Goal: Obtain resource: Download file/media

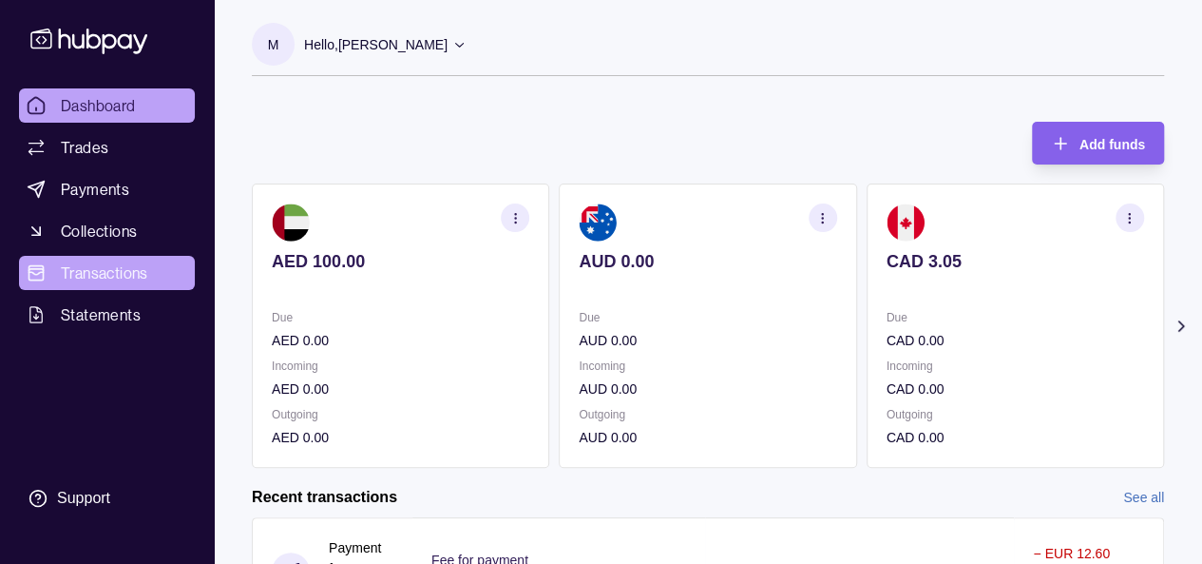
click at [110, 282] on span "Transactions" at bounding box center [104, 272] width 87 height 23
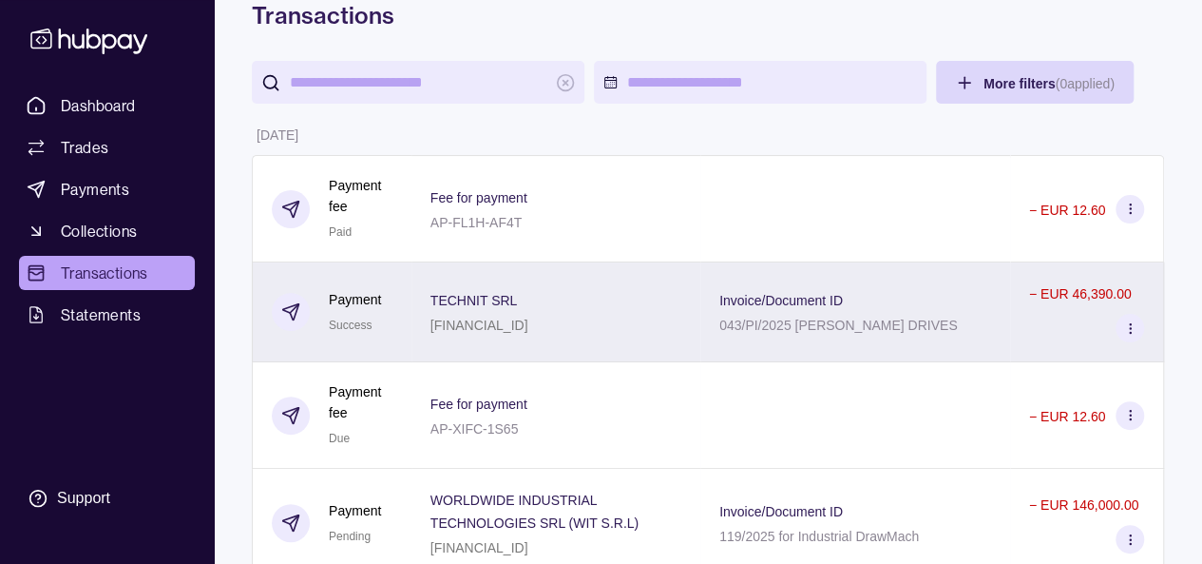
scroll to position [190, 0]
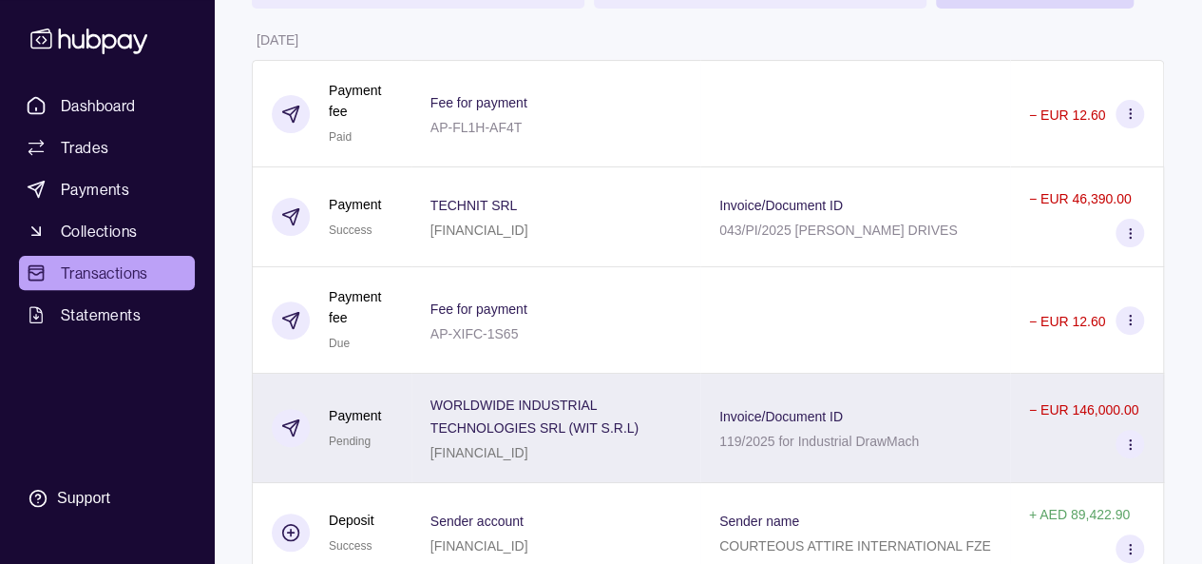
click at [635, 410] on span "WORLDWIDE INDUSTRIAL TECHNOLOGIES SRL (WIT S.R.L)" at bounding box center [556, 415] width 251 height 46
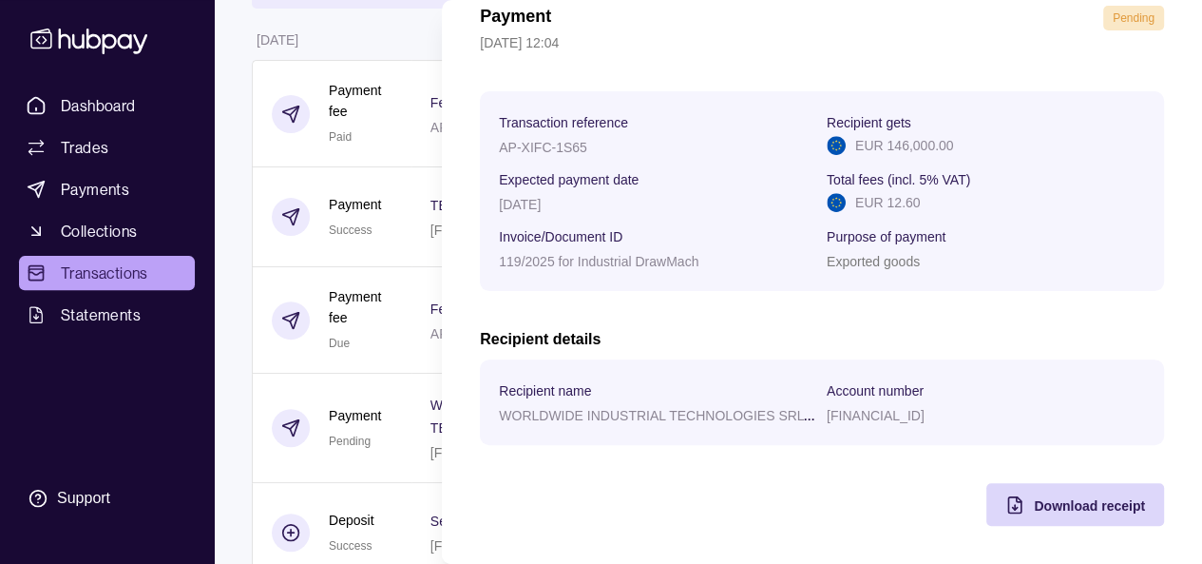
scroll to position [0, 0]
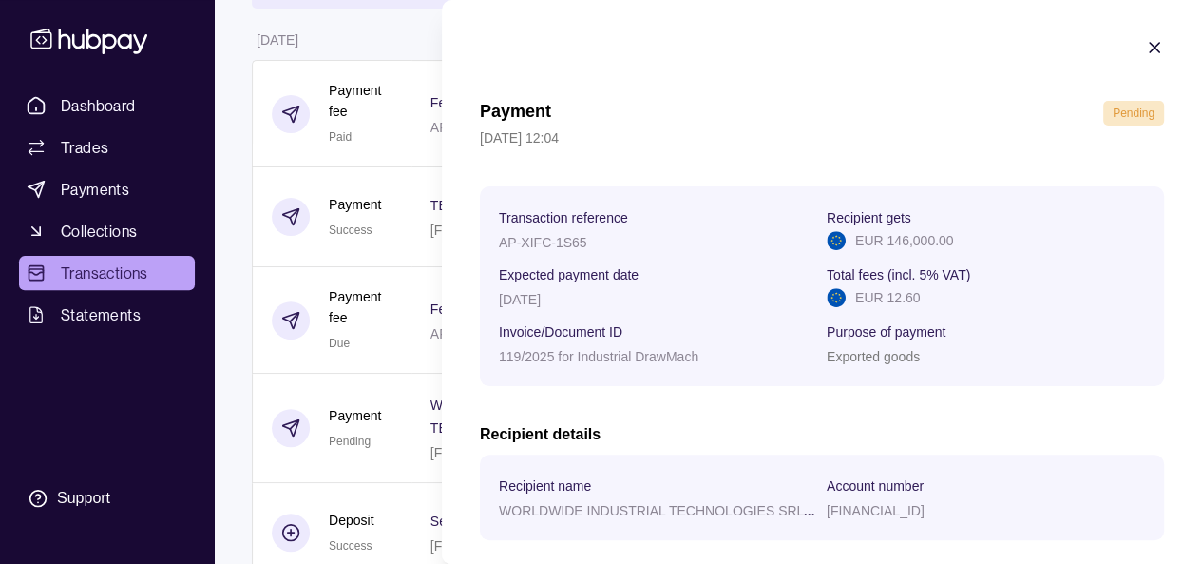
click at [1145, 41] on icon "button" at bounding box center [1154, 47] width 19 height 19
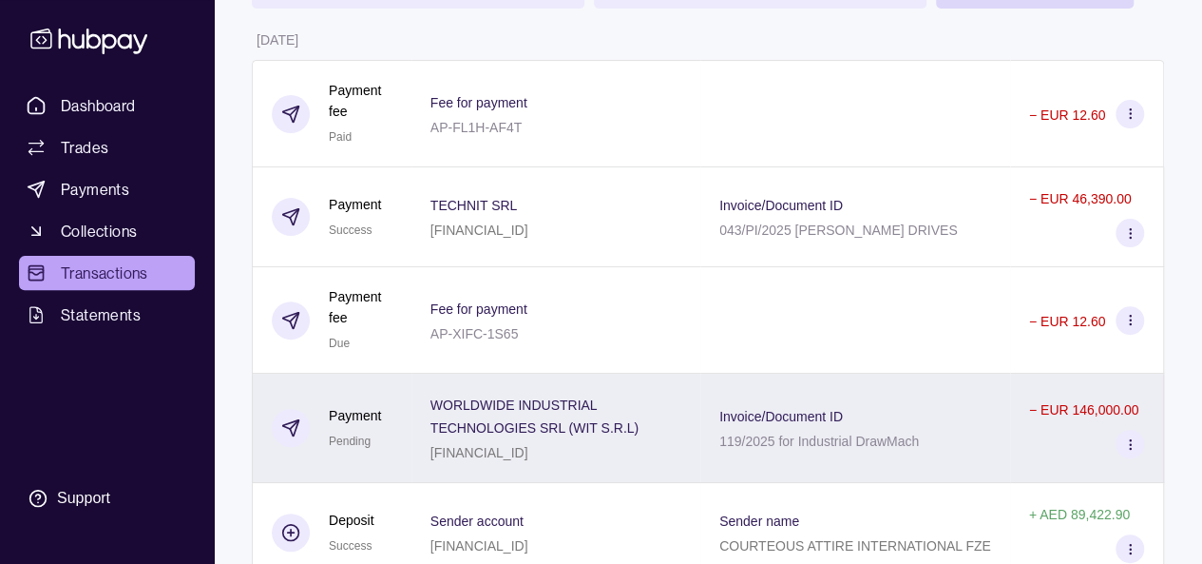
click at [614, 403] on span "WORLDWIDE INDUSTRIAL TECHNOLOGIES SRL (WIT S.R.L)" at bounding box center [556, 415] width 251 height 46
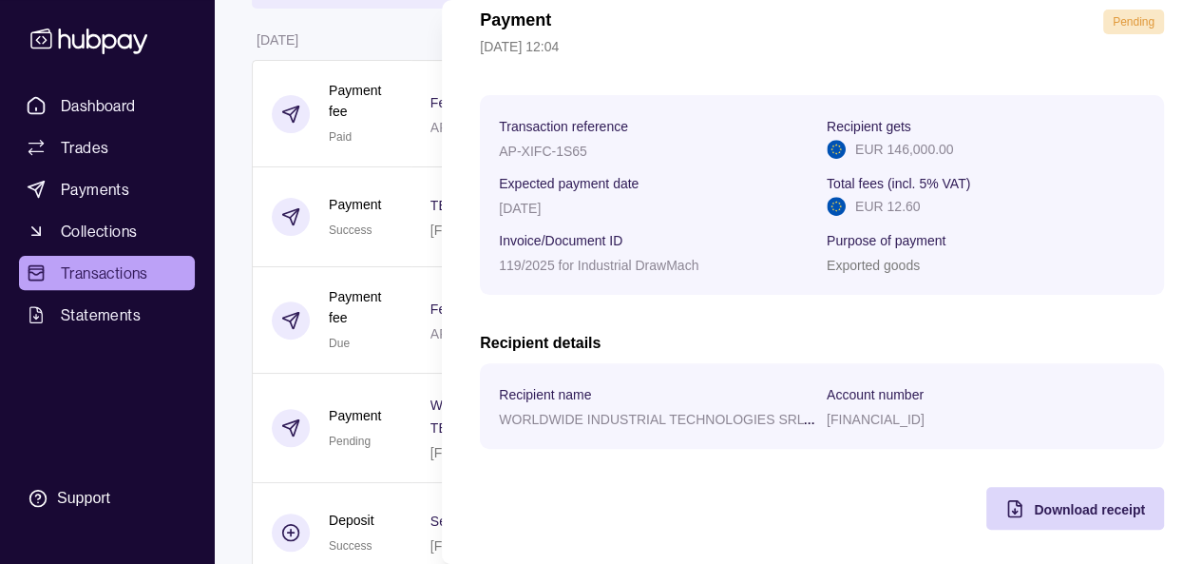
scroll to position [95, 0]
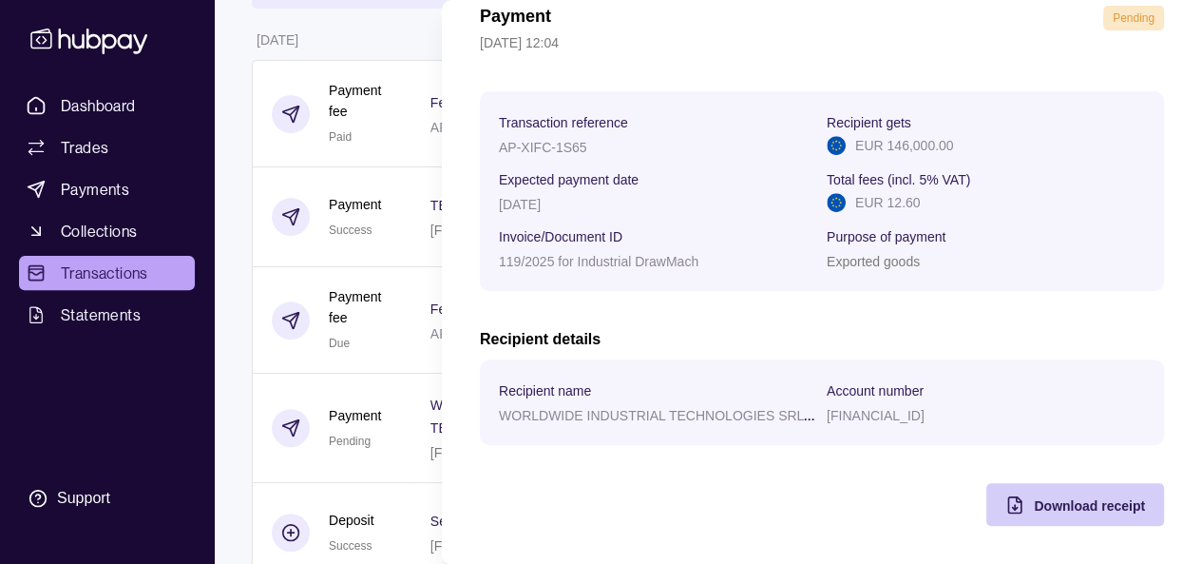
click at [1081, 498] on span "Download receipt" at bounding box center [1089, 505] width 111 height 15
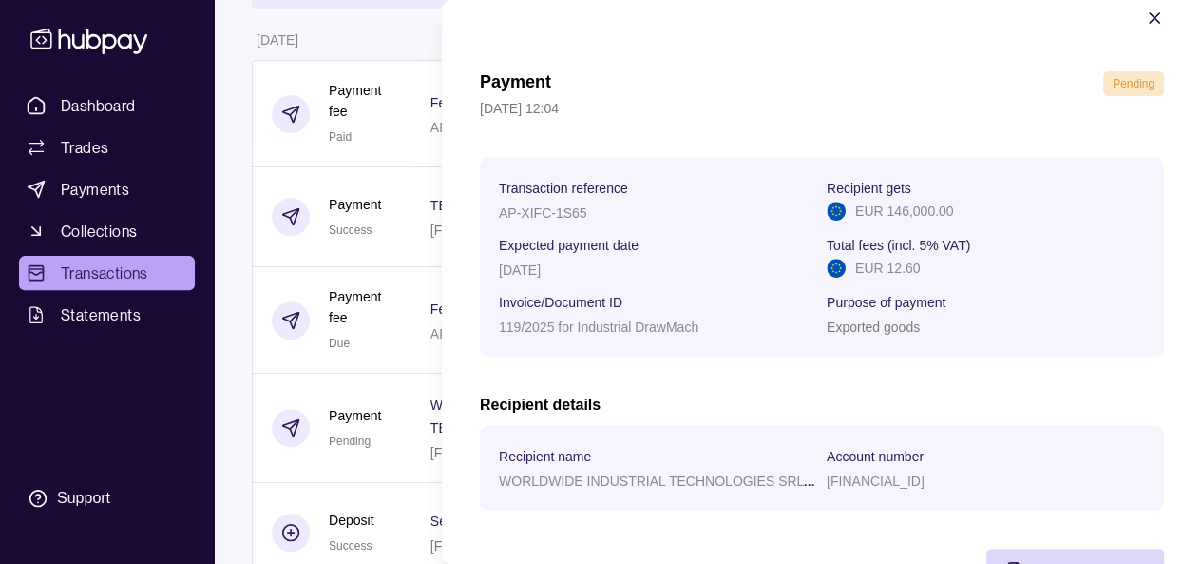
scroll to position [0, 0]
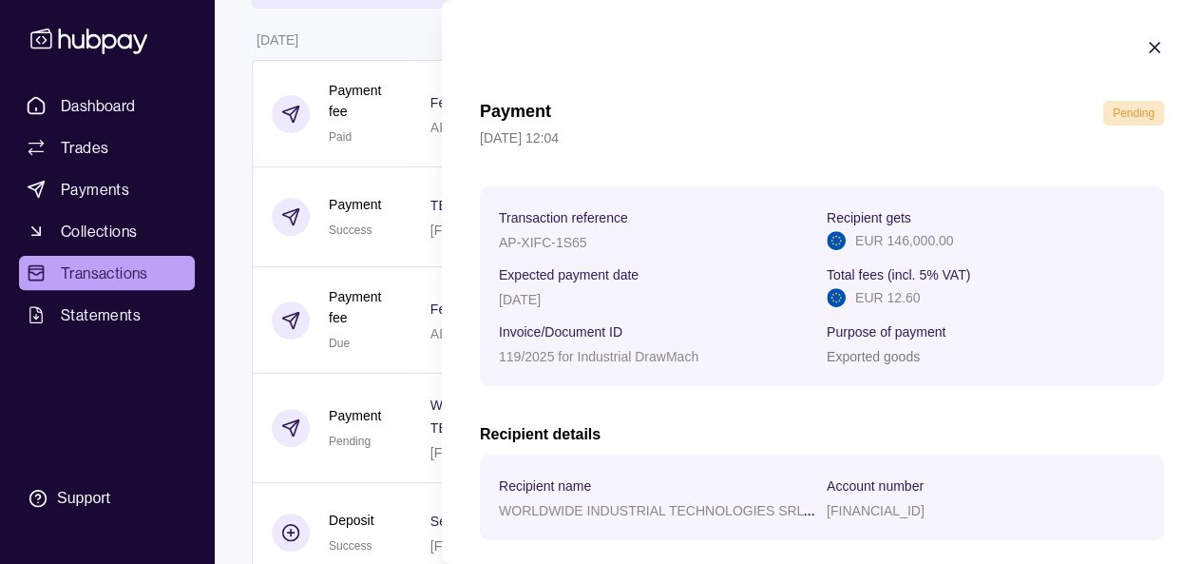
click at [1145, 47] on icon "button" at bounding box center [1154, 47] width 19 height 19
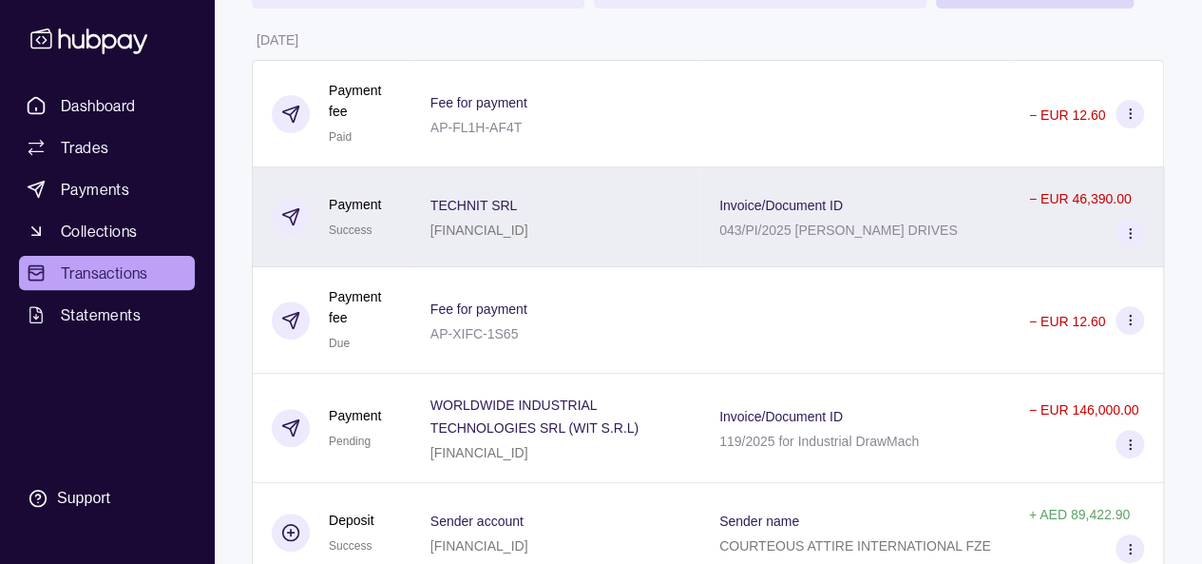
click at [1004, 183] on div "Invoice/Document ID 043/PI/2025 SIEMEN DRIVES" at bounding box center [855, 217] width 310 height 100
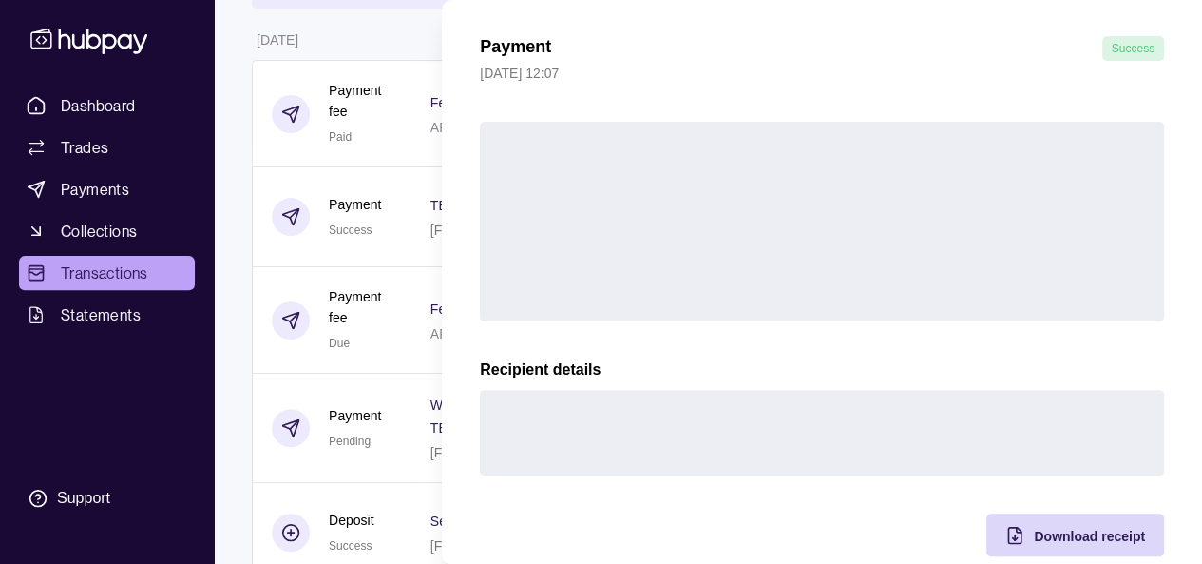
scroll to position [95, 0]
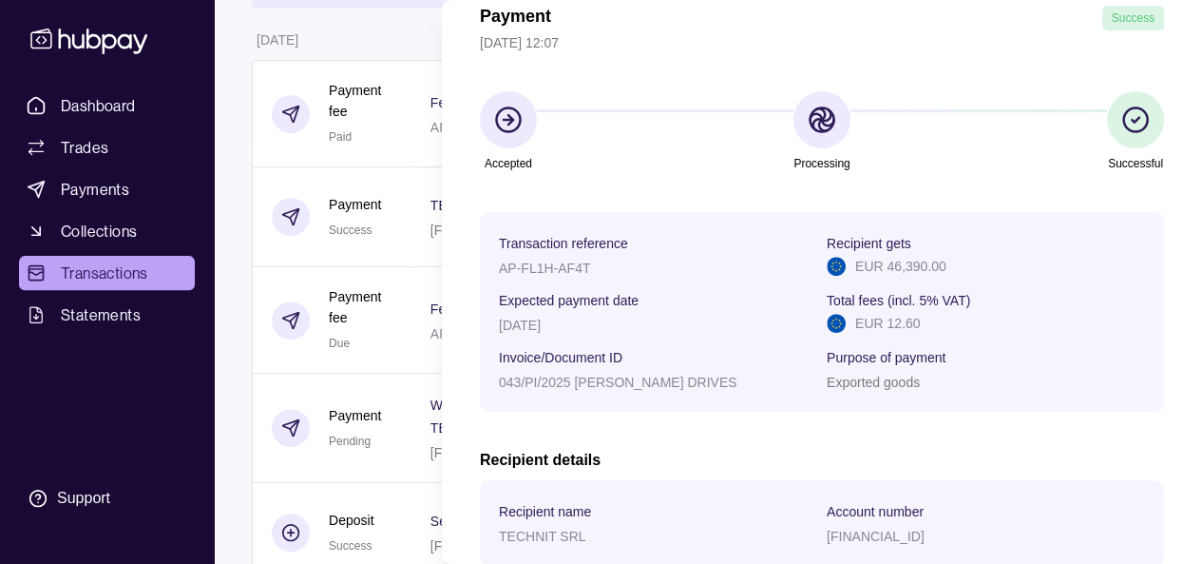
click at [1011, 496] on section "Recipient name TECHNIT SRL Account number BE74967279917007" at bounding box center [822, 523] width 684 height 86
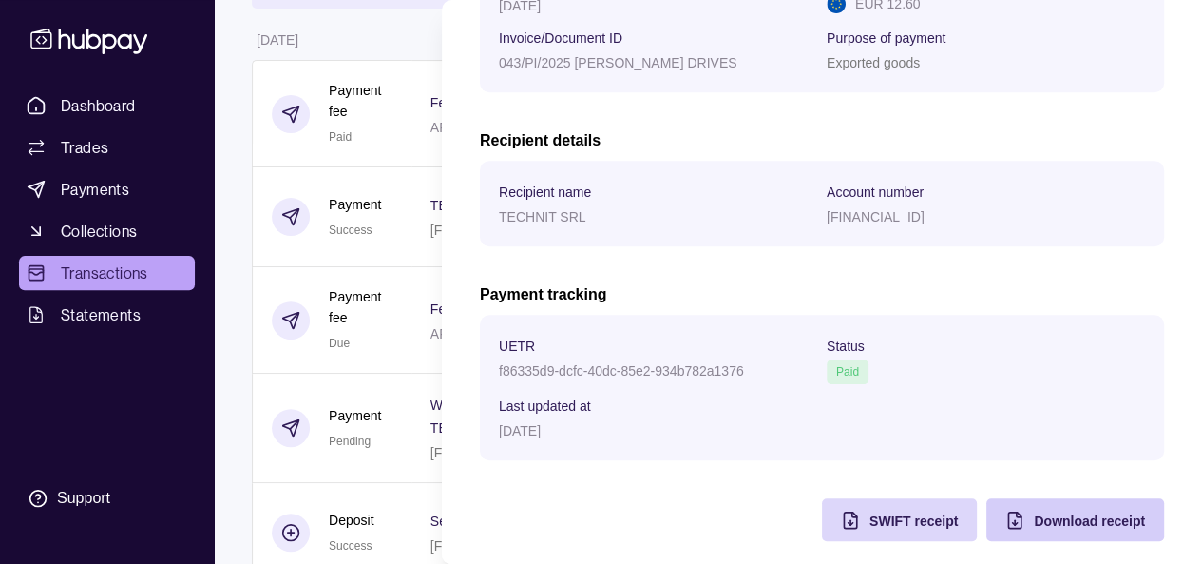
scroll to position [430, 0]
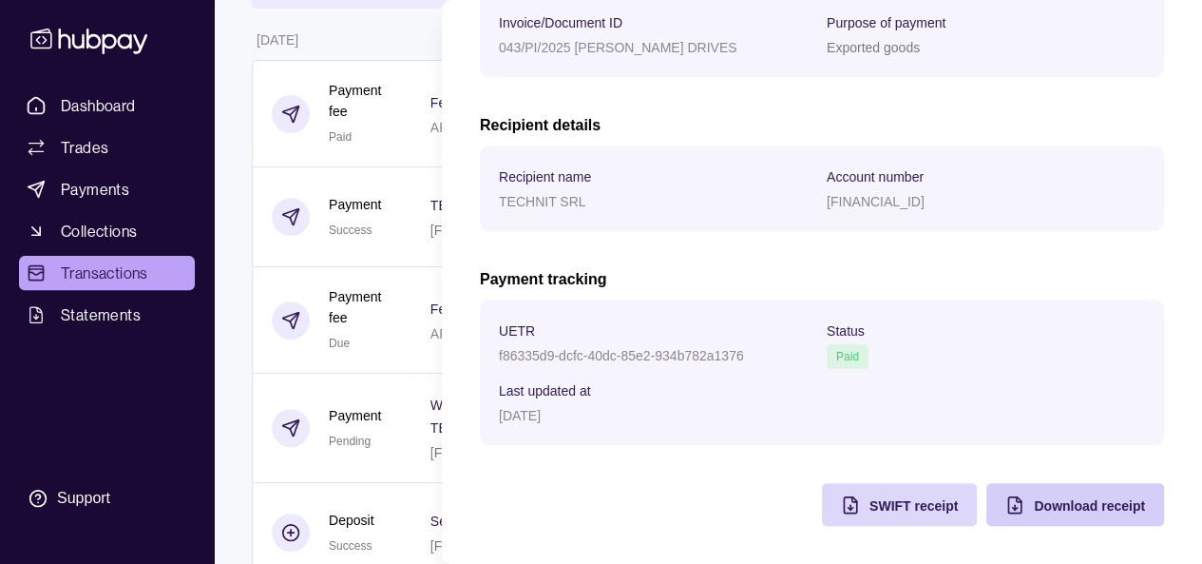
click at [1073, 505] on span "Download receipt" at bounding box center [1089, 505] width 111 height 15
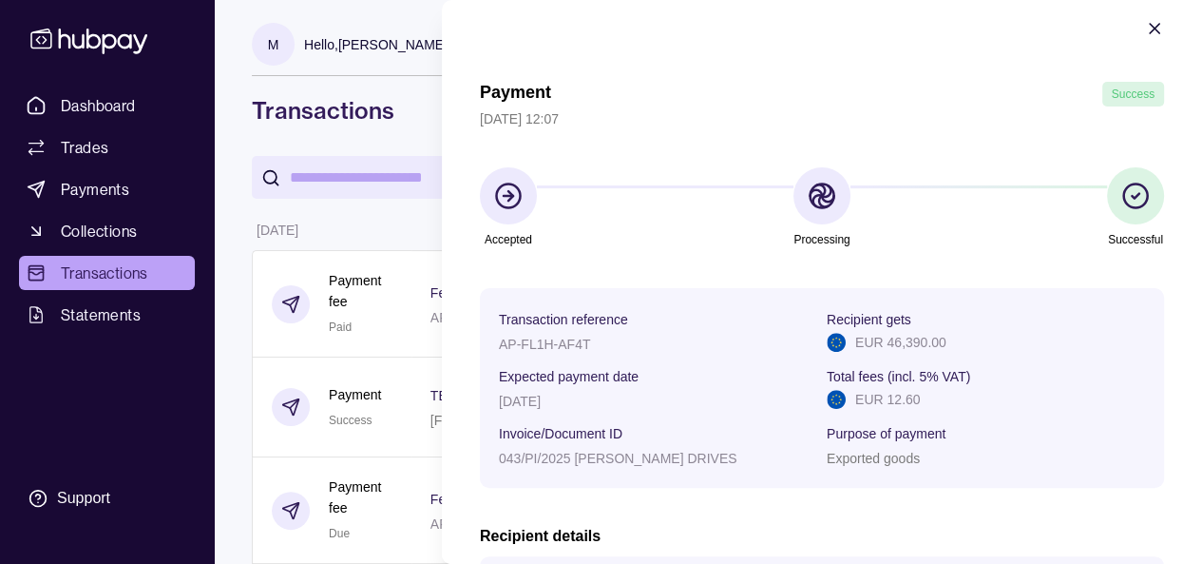
scroll to position [0, 0]
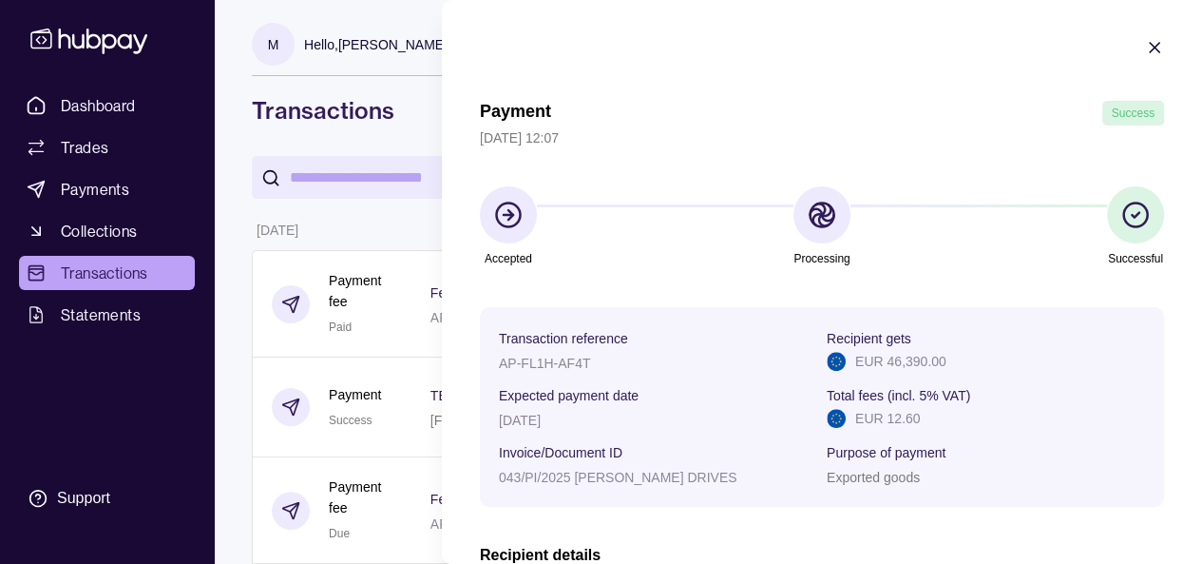
click at [1146, 45] on icon "button" at bounding box center [1154, 47] width 19 height 19
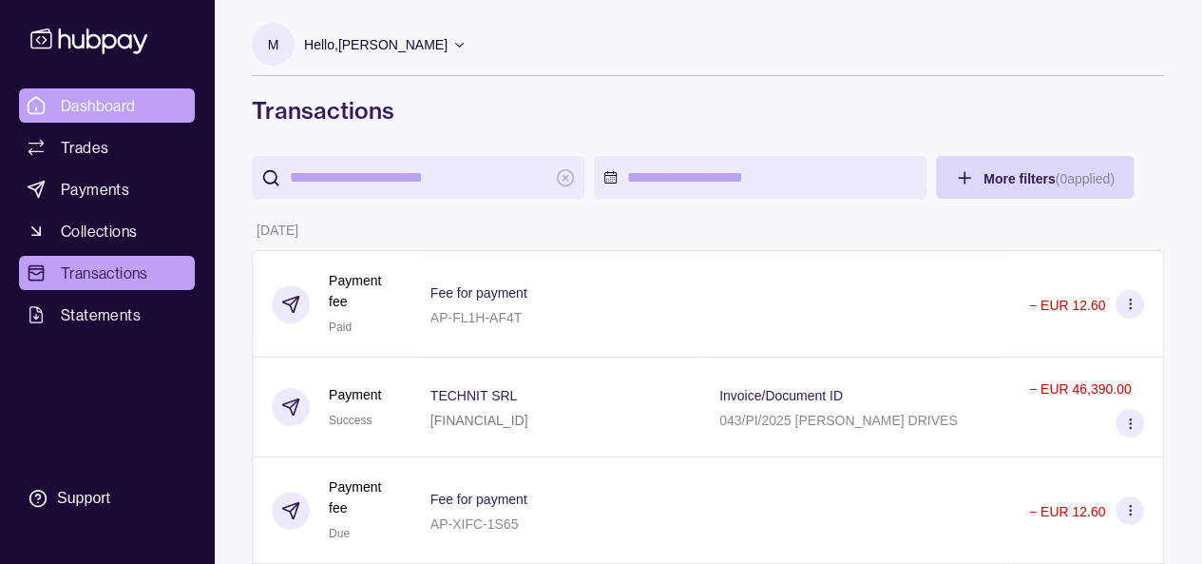
click at [125, 93] on link "Dashboard" at bounding box center [107, 105] width 176 height 34
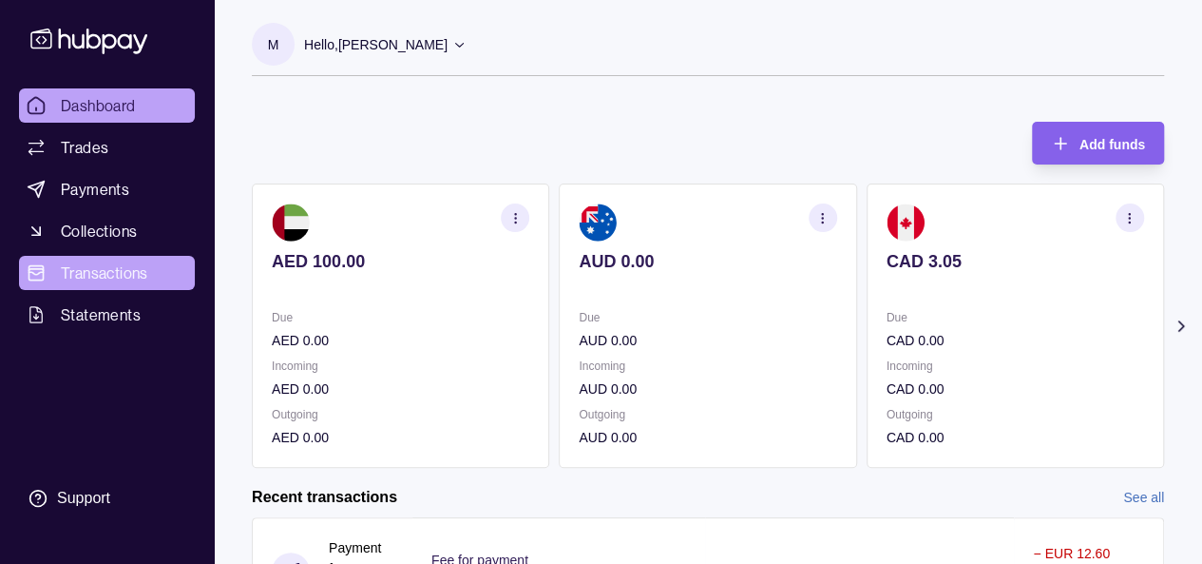
click at [86, 280] on span "Transactions" at bounding box center [104, 272] width 87 height 23
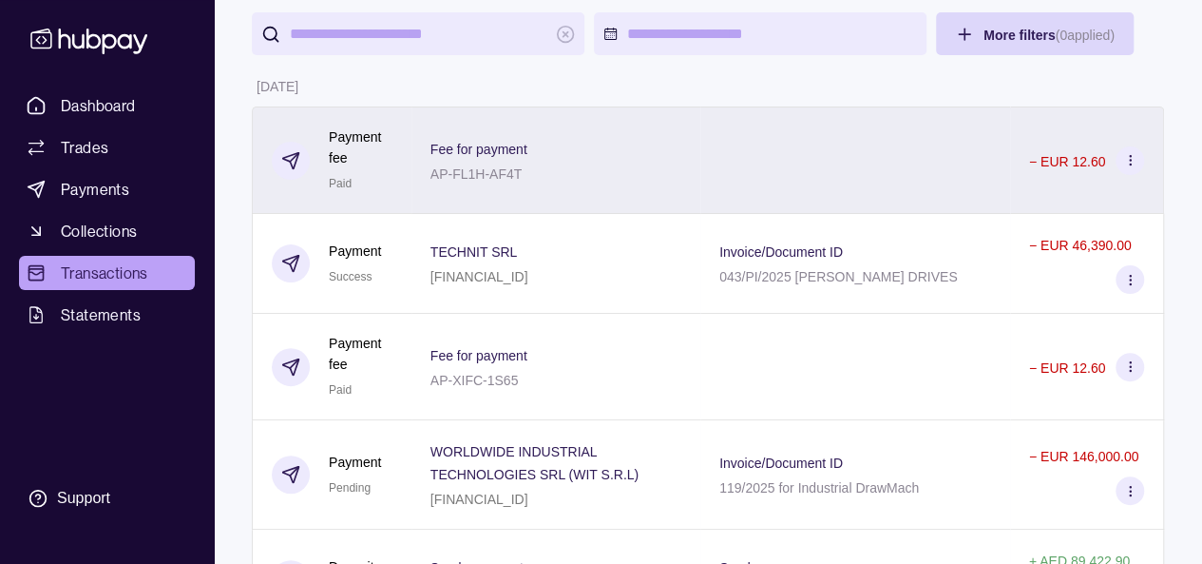
scroll to position [190, 0]
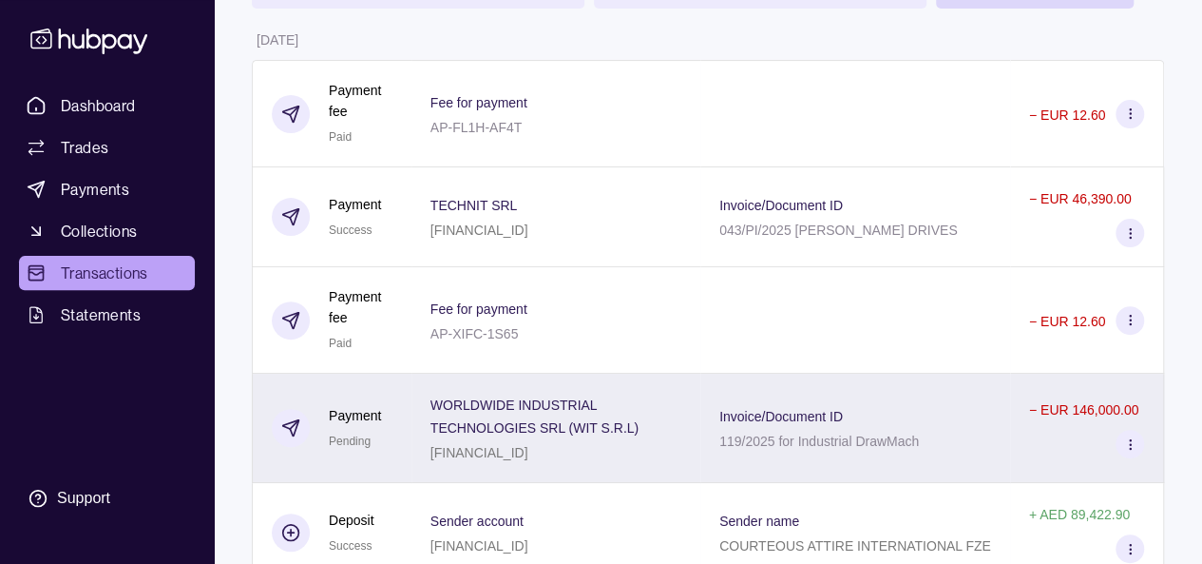
click at [1034, 424] on div "− EUR 146,000.00" at bounding box center [1086, 427] width 115 height 61
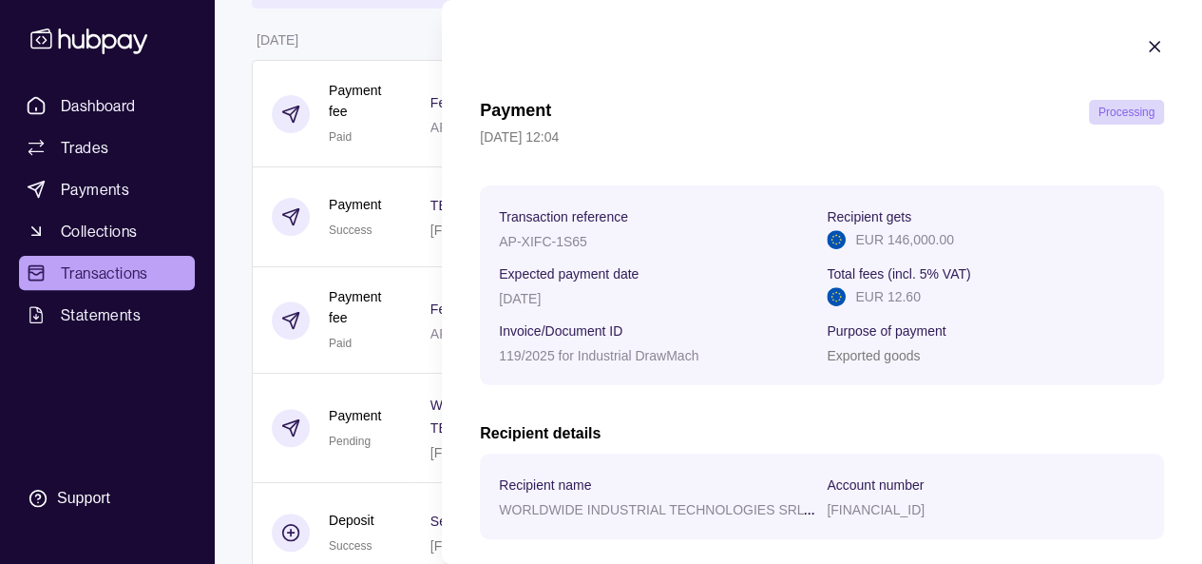
scroll to position [0, 0]
click at [1146, 40] on icon "button" at bounding box center [1154, 47] width 19 height 19
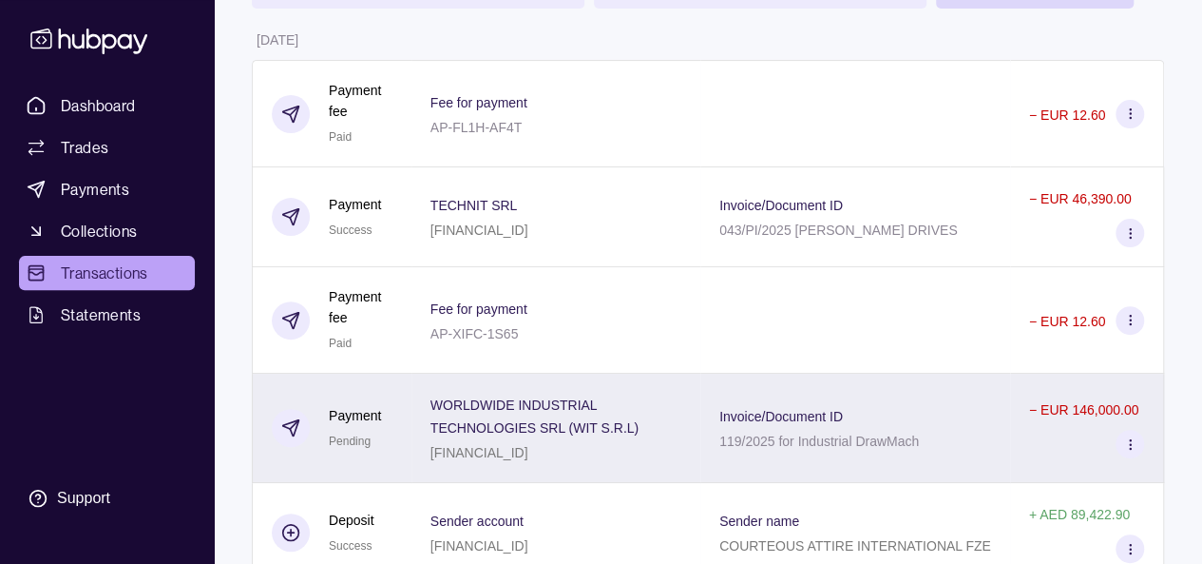
click at [916, 450] on div "Invoice/Document ID 119/2025 for Industrial DrawMach" at bounding box center [855, 427] width 310 height 109
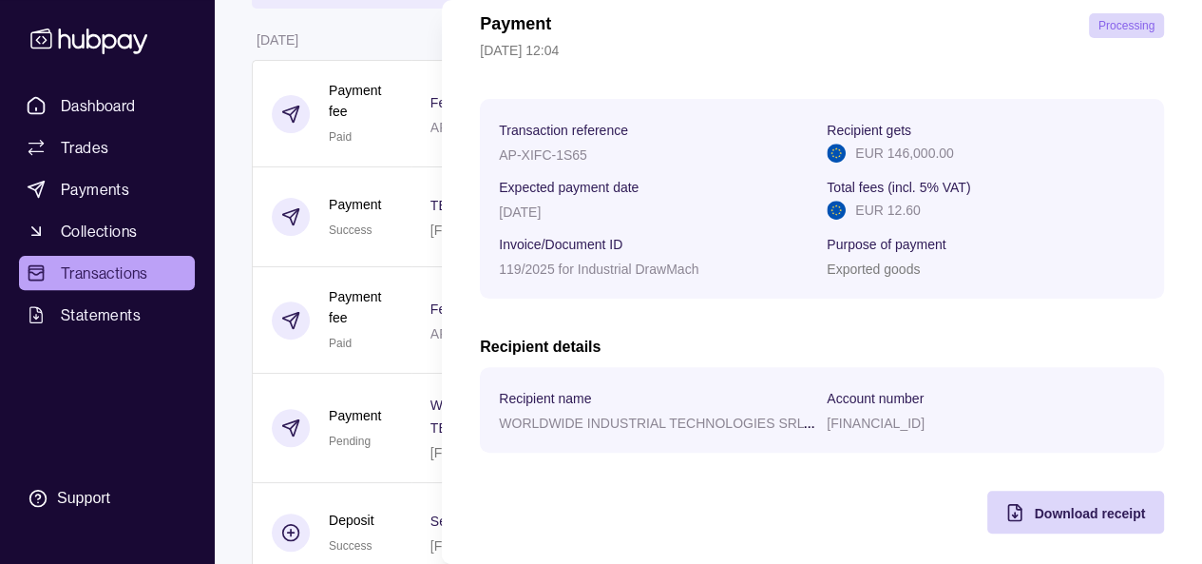
scroll to position [95, 0]
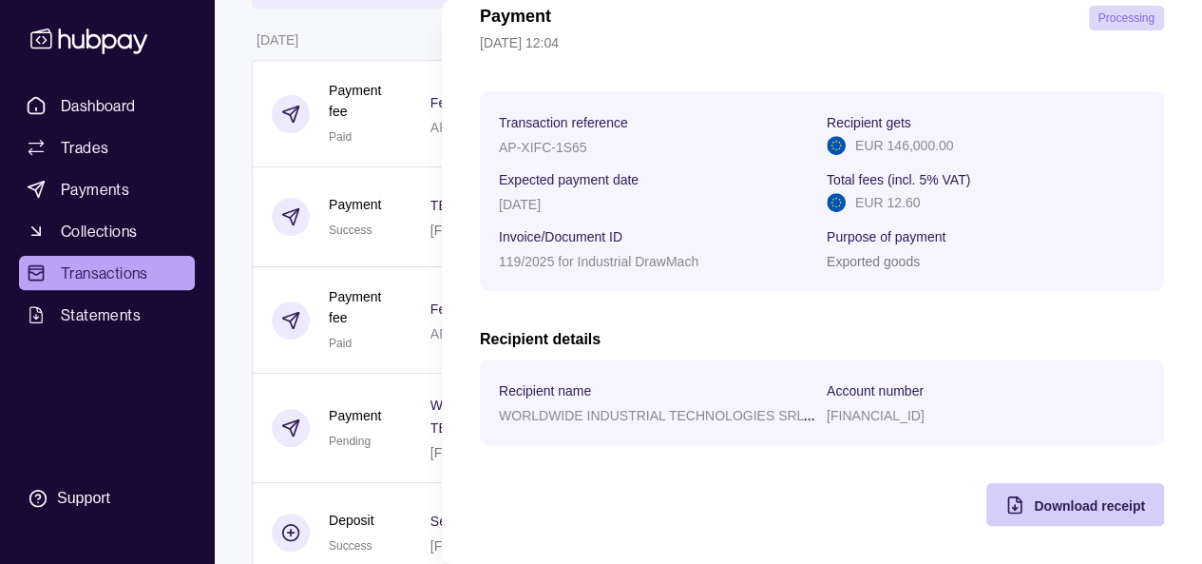
click at [1062, 515] on div "Download receipt" at bounding box center [1089, 504] width 111 height 23
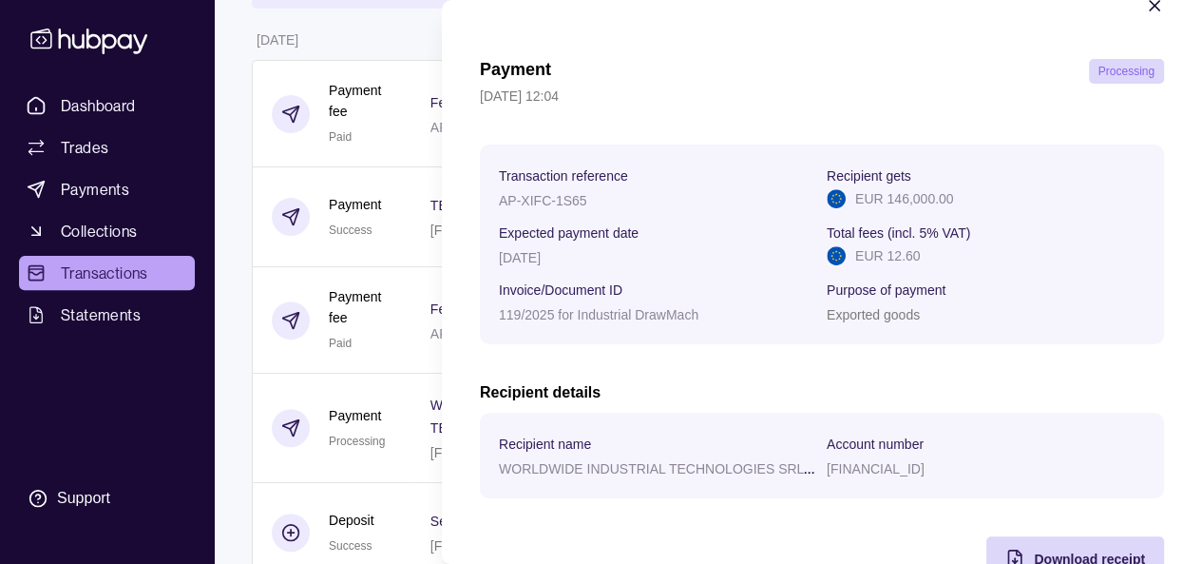
scroll to position [0, 0]
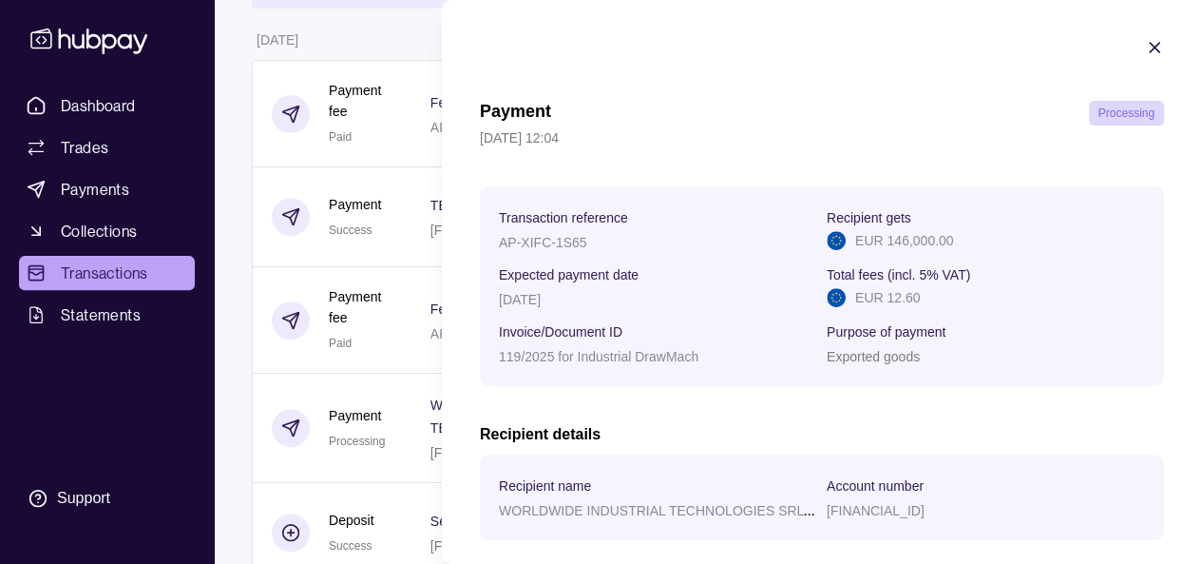
click at [1150, 51] on icon "button" at bounding box center [1155, 48] width 10 height 10
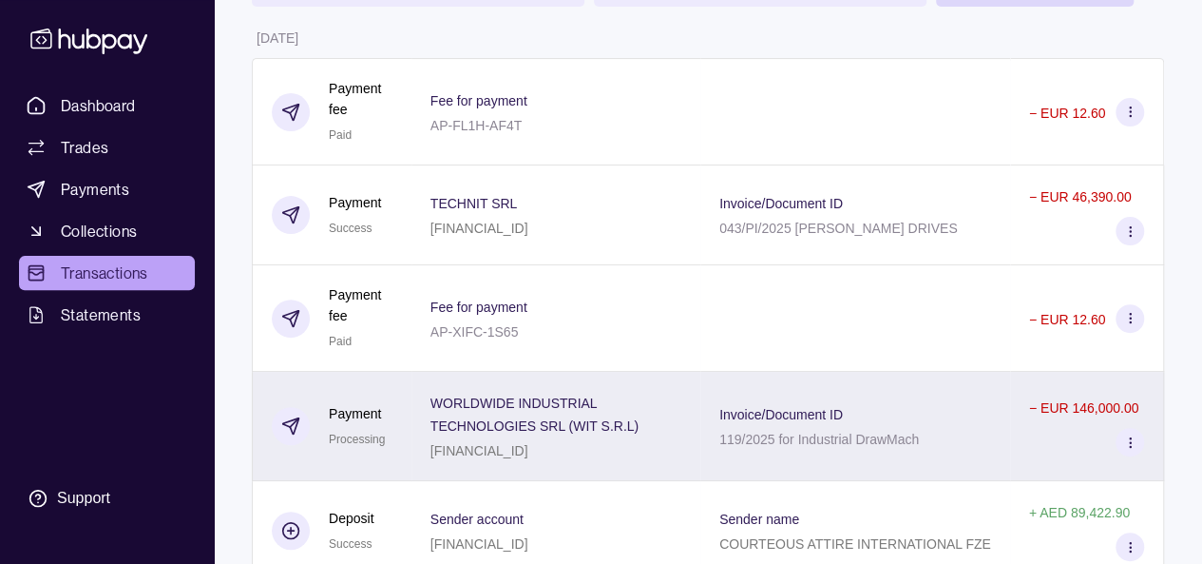
scroll to position [190, 0]
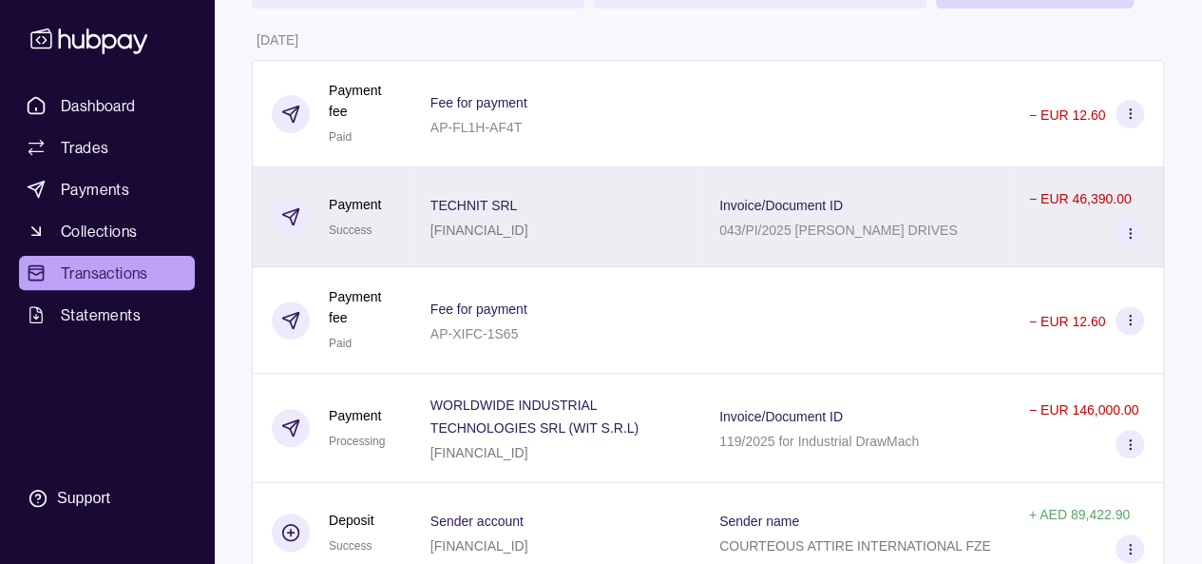
click at [867, 222] on p "043/PI/2025 [PERSON_NAME] DRIVES" at bounding box center [838, 229] width 239 height 15
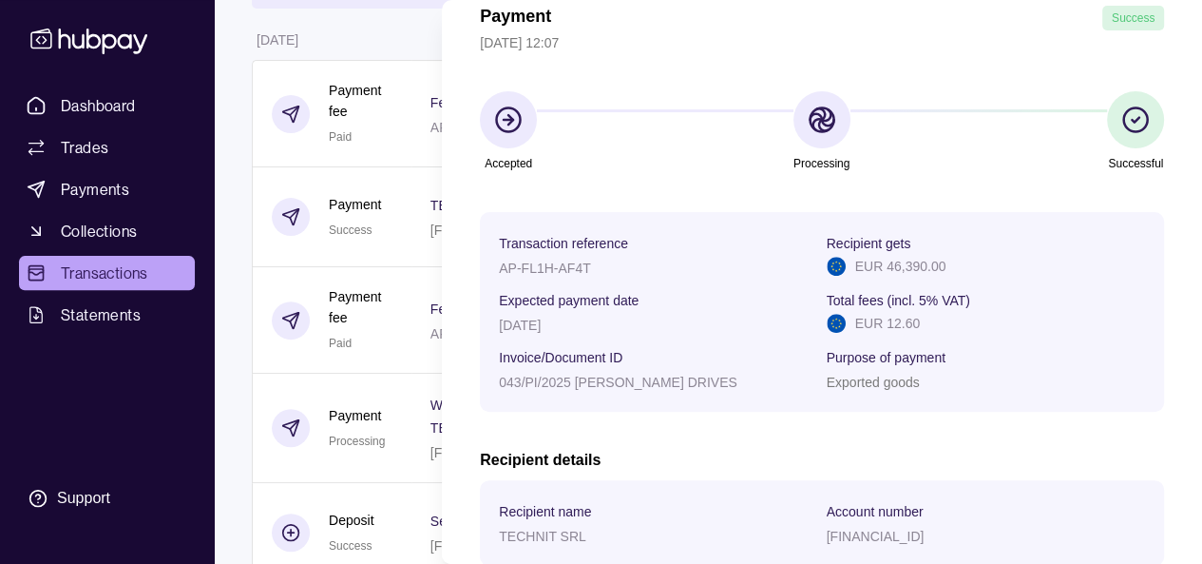
scroll to position [0, 0]
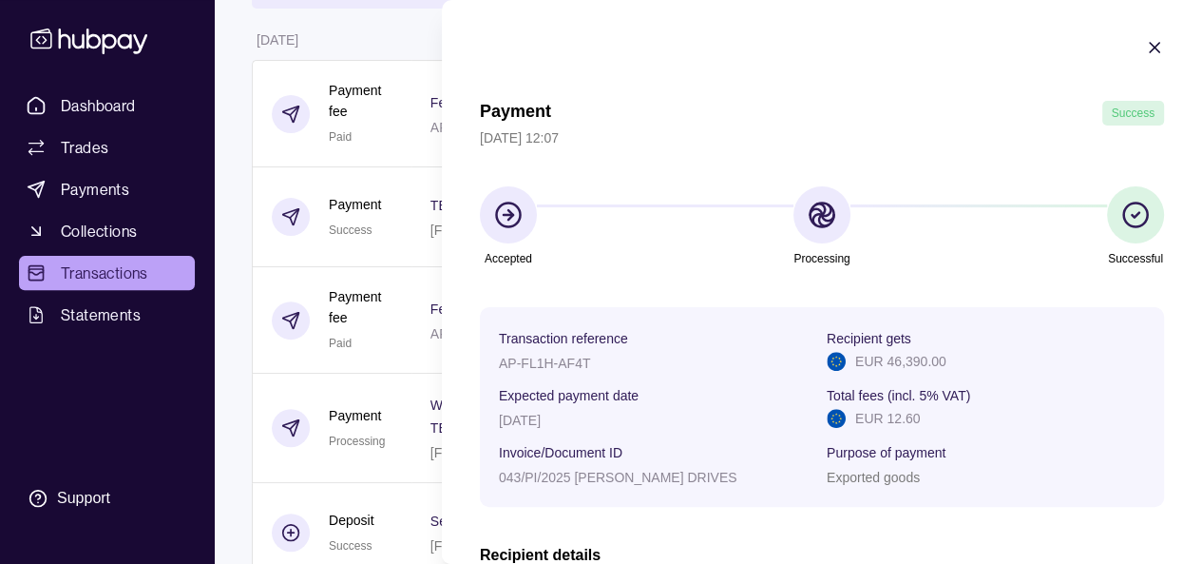
click at [1150, 47] on icon "button" at bounding box center [1155, 48] width 10 height 10
